Goal: Transaction & Acquisition: Purchase product/service

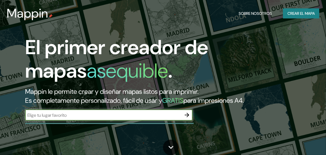
click at [122, 114] on input "text" at bounding box center [103, 115] width 156 height 6
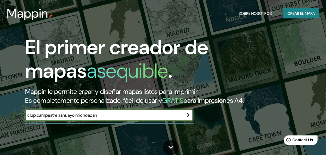
type input "clup campestre sahuayo michoacan"
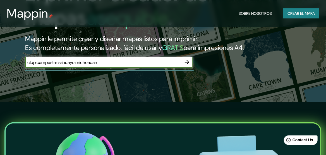
scroll to position [56, 0]
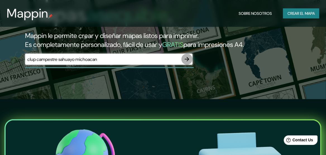
click at [189, 59] on icon "button" at bounding box center [187, 59] width 7 height 7
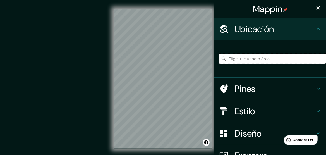
click at [247, 62] on input "Elige tu ciudad o área" at bounding box center [272, 59] width 107 height 10
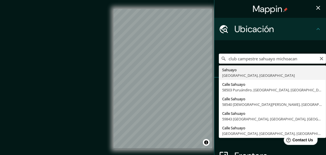
click at [254, 58] on input "club campestre sahuayo michoacan" at bounding box center [272, 59] width 107 height 10
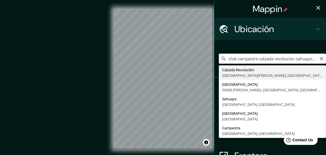
type input "Calzada Revolución, [GEOGRAPHIC_DATA][PERSON_NAME], [GEOGRAPHIC_DATA], [GEOGRAP…"
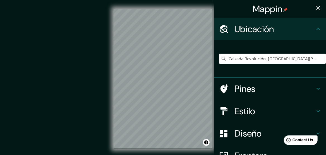
click at [297, 88] on h4 "Pines" at bounding box center [274, 88] width 80 height 11
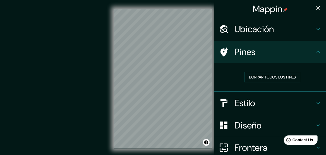
click at [250, 100] on h4 "Estilo" at bounding box center [274, 102] width 80 height 11
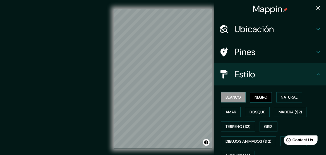
click at [255, 95] on font "Negro" at bounding box center [260, 97] width 13 height 7
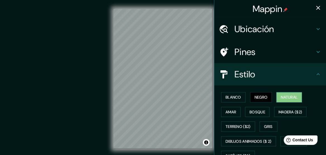
click at [282, 97] on font "Natural" at bounding box center [289, 97] width 17 height 7
click at [231, 114] on font "Amar" at bounding box center [230, 111] width 11 height 7
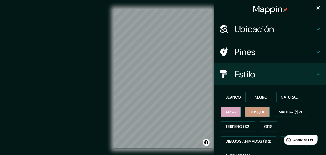
click at [258, 111] on font "Bosque" at bounding box center [257, 111] width 16 height 7
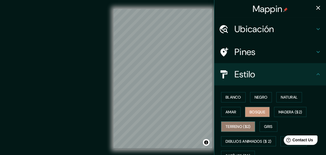
click at [248, 122] on button "Terreno ($2)" at bounding box center [238, 126] width 34 height 10
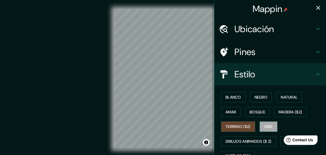
click at [259, 126] on button "Gris" at bounding box center [268, 126] width 18 height 10
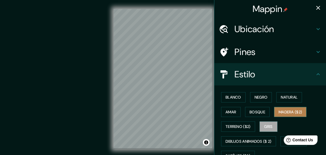
click at [296, 112] on font "Madera ($2)" at bounding box center [289, 111] width 23 height 7
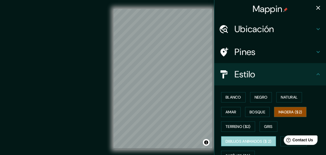
click at [256, 138] on font "Dibujos animados ($ 2)" at bounding box center [248, 141] width 46 height 7
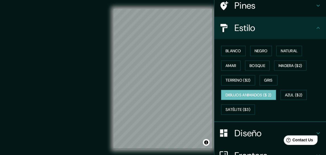
scroll to position [56, 0]
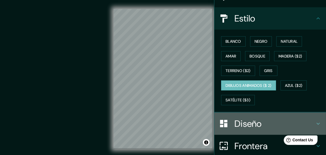
click at [256, 123] on h4 "Diseño" at bounding box center [274, 123] width 80 height 11
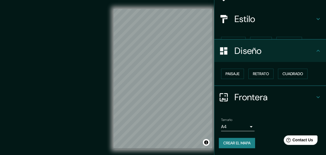
scroll to position [45, 0]
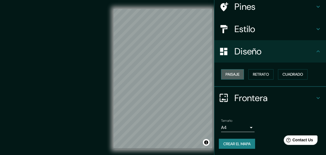
click at [235, 69] on button "Paisaje" at bounding box center [232, 74] width 23 height 10
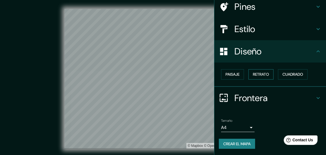
click at [260, 74] on font "Retrato" at bounding box center [261, 74] width 16 height 7
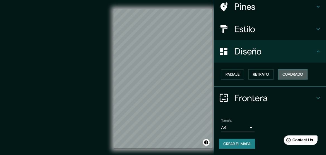
drag, startPoint x: 292, startPoint y: 75, endPoint x: 282, endPoint y: 75, distance: 9.8
click at [291, 75] on font "Cuadrado" at bounding box center [292, 74] width 21 height 7
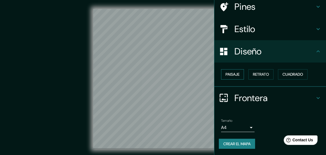
click at [230, 78] on button "Paisaje" at bounding box center [232, 74] width 23 height 10
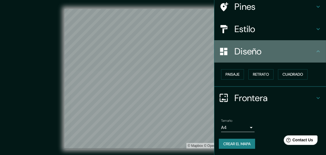
click at [260, 47] on h4 "Diseño" at bounding box center [274, 51] width 80 height 11
click at [260, 50] on h4 "Diseño" at bounding box center [274, 51] width 80 height 11
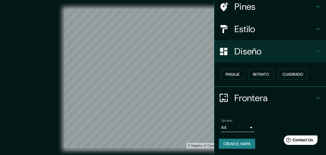
click at [301, 32] on h4 "Estilo" at bounding box center [274, 28] width 80 height 11
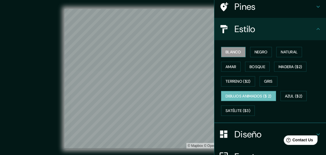
click at [225, 50] on font "Blanco" at bounding box center [233, 52] width 16 height 7
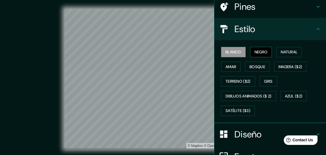
click at [250, 50] on button "Negro" at bounding box center [261, 52] width 22 height 10
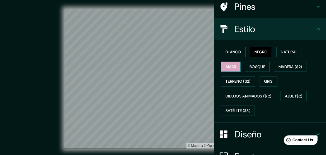
click at [225, 63] on font "Amar" at bounding box center [230, 66] width 11 height 7
click at [281, 49] on font "Natural" at bounding box center [289, 52] width 17 height 7
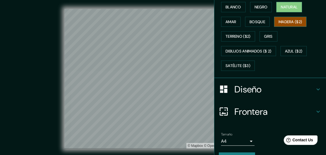
scroll to position [103, 0]
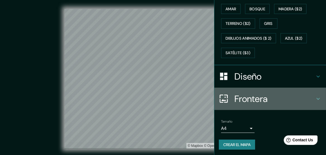
click at [267, 98] on h4 "Frontera" at bounding box center [274, 98] width 80 height 11
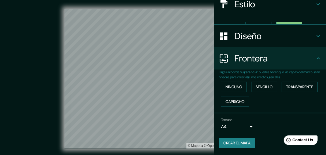
scroll to position [60, 0]
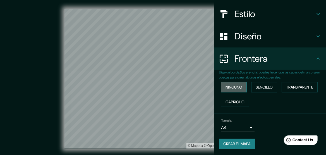
click at [242, 84] on button "Ninguno" at bounding box center [234, 87] width 26 height 10
click at [264, 86] on font "Sencillo" at bounding box center [263, 87] width 17 height 7
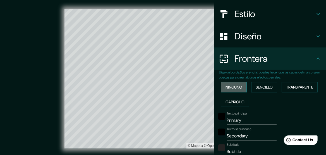
click at [235, 86] on font "Ninguno" at bounding box center [233, 87] width 17 height 7
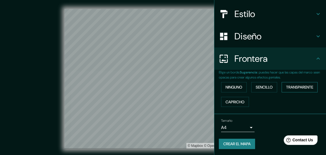
click at [306, 86] on font "Transparente" at bounding box center [299, 87] width 27 height 7
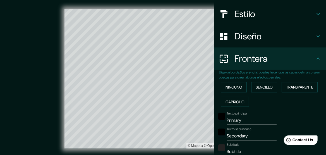
click at [236, 100] on font "Capricho" at bounding box center [234, 101] width 19 height 7
click at [238, 87] on font "Ninguno" at bounding box center [233, 87] width 17 height 7
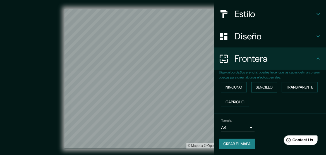
click at [263, 86] on font "Sencillo" at bounding box center [263, 87] width 17 height 7
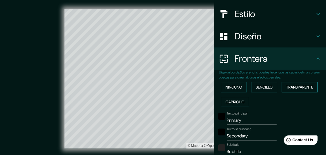
click at [292, 86] on font "Transparente" at bounding box center [299, 87] width 27 height 7
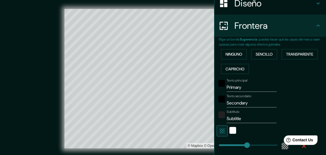
scroll to position [144, 0]
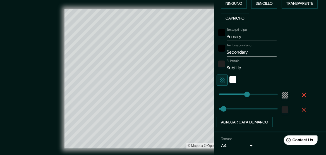
type input "56"
click at [165, 0] on html "Mappin Ubicación Calzada Revolución, [GEOGRAPHIC_DATA][PERSON_NAME], [GEOGRAPHI…" at bounding box center [163, 77] width 326 height 155
type input "339"
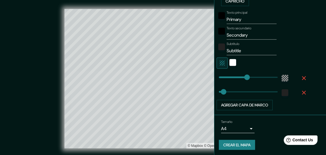
scroll to position [161, 0]
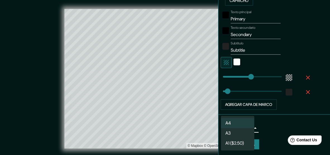
click at [247, 126] on body "Mappin Ubicación Calzada Revolución, [GEOGRAPHIC_DATA][PERSON_NAME], [GEOGRAPHI…" at bounding box center [165, 77] width 330 height 155
click at [245, 131] on li "A3" at bounding box center [237, 133] width 33 height 10
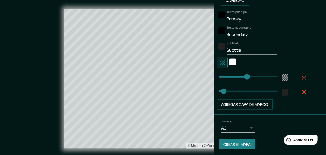
click at [250, 126] on div "Tamaño A3 a4" at bounding box center [270, 126] width 103 height 18
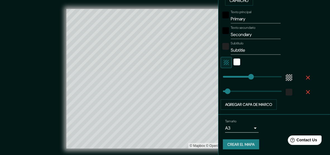
click at [247, 127] on body "Mappin Ubicación Calzada Revolución, [GEOGRAPHIC_DATA][PERSON_NAME], [GEOGRAPHI…" at bounding box center [165, 77] width 330 height 155
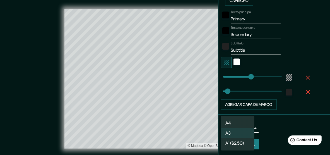
click at [244, 124] on li "A4" at bounding box center [237, 123] width 33 height 10
type input "single"
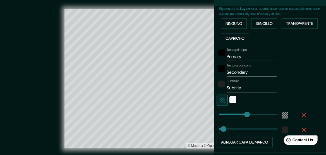
scroll to position [0, 0]
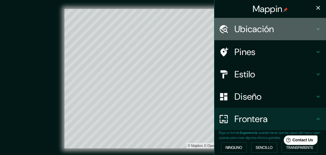
click at [235, 27] on h4 "Ubicación" at bounding box center [274, 28] width 80 height 11
type input "339"
type input "56"
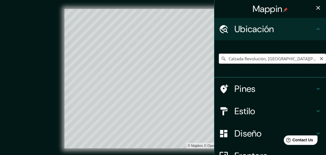
click at [223, 59] on input "Calzada Revolución, [GEOGRAPHIC_DATA][PERSON_NAME], [GEOGRAPHIC_DATA], [GEOGRAP…" at bounding box center [272, 59] width 107 height 10
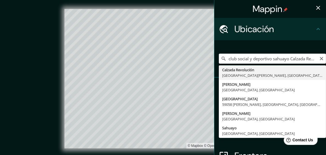
type input "Calzada Revolución, [GEOGRAPHIC_DATA][PERSON_NAME], [GEOGRAPHIC_DATA], [GEOGRAP…"
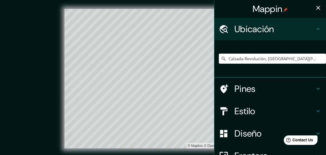
click at [167, 0] on html "Mappin Ubicación Calzada Revolución, [GEOGRAPHIC_DATA][PERSON_NAME], [GEOGRAPHI…" at bounding box center [163, 77] width 326 height 155
click at [168, 56] on div at bounding box center [167, 54] width 4 height 4
click at [184, 117] on div at bounding box center [184, 116] width 4 height 4
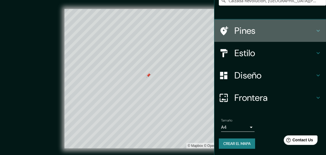
click at [258, 30] on h4 "Pines" at bounding box center [274, 30] width 80 height 11
type input "339"
type input "56"
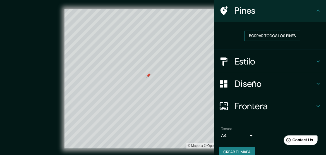
scroll to position [41, 0]
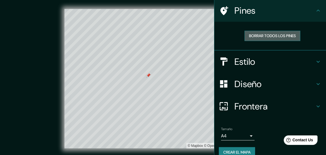
click at [254, 35] on font "Borrar todos los pines" at bounding box center [272, 35] width 47 height 7
